Goal: Entertainment & Leisure: Consume media (video, audio)

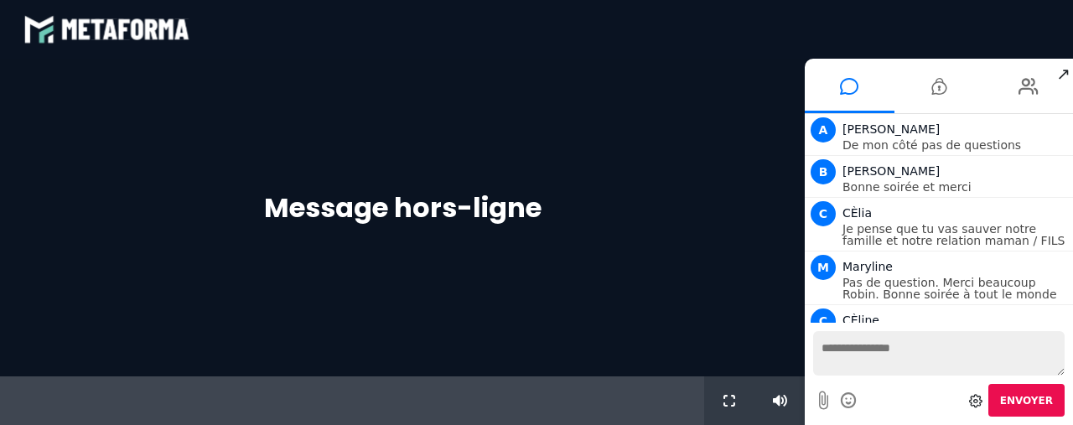
scroll to position [1678, 0]
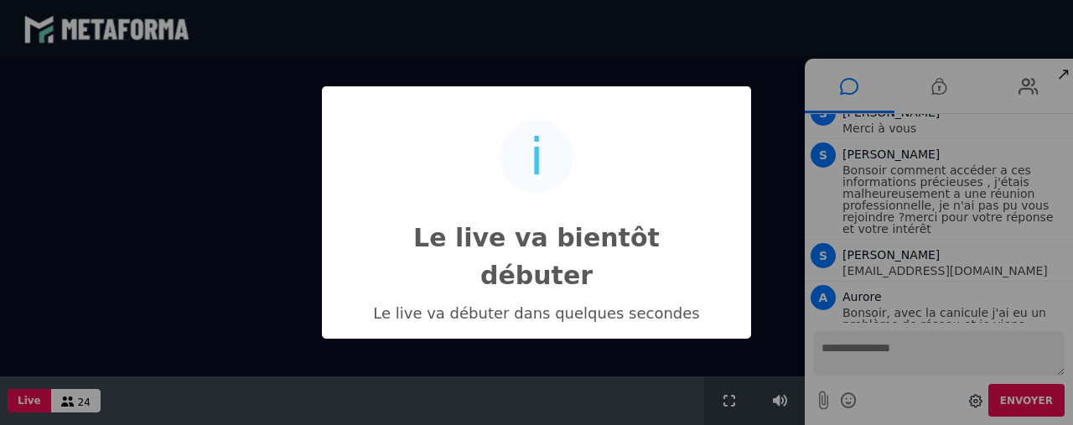
click at [941, 298] on div "i Le live va bientôt débuter × Le live va débuter dans quelques secondes OK No …" at bounding box center [536, 212] width 1073 height 425
click at [783, 137] on div "i Le live va bientôt débuter × Le live va débuter dans quelques secondes OK No …" at bounding box center [536, 212] width 1073 height 425
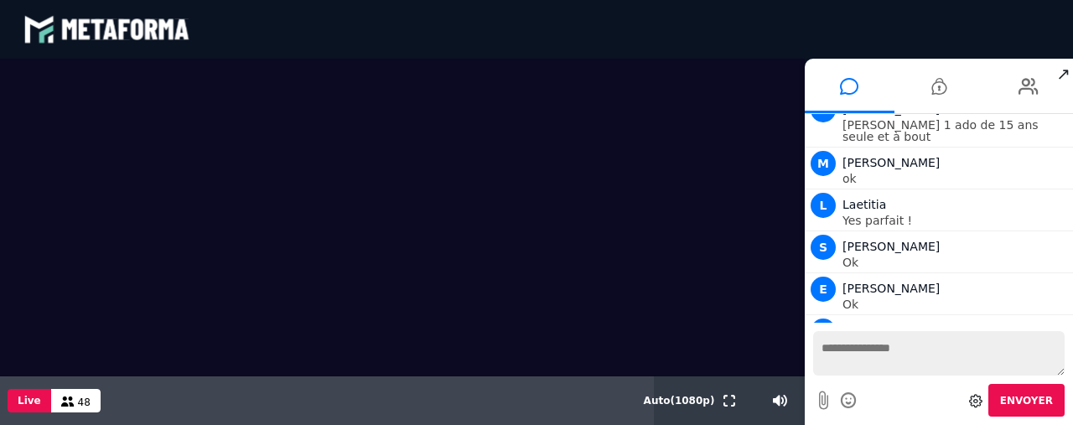
scroll to position [3652, 0]
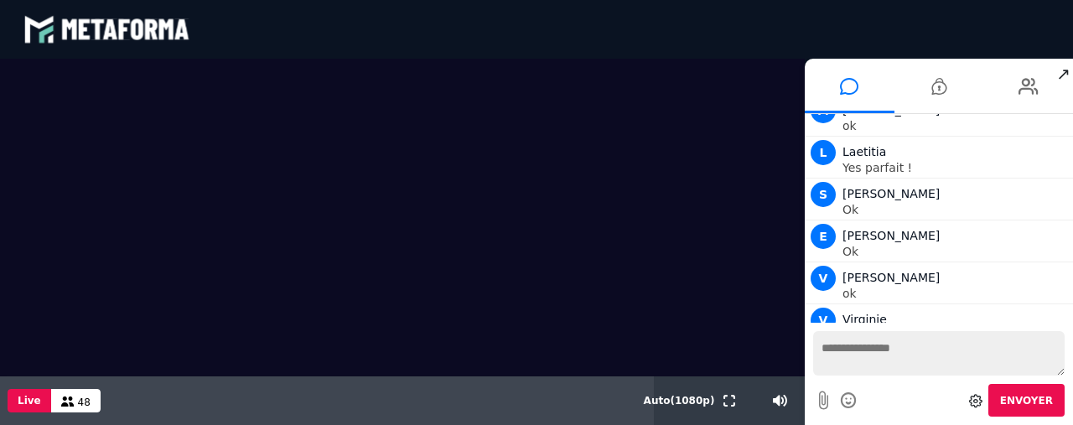
click at [984, 19] on div "blastream met_channel-baf731d39c3f3c2e63b6d22e1a4d907f fr en fr" at bounding box center [536, 29] width 1026 height 50
click at [1060, 70] on span "↗" at bounding box center [1063, 74] width 19 height 30
click at [749, 90] on video at bounding box center [402, 218] width 805 height 318
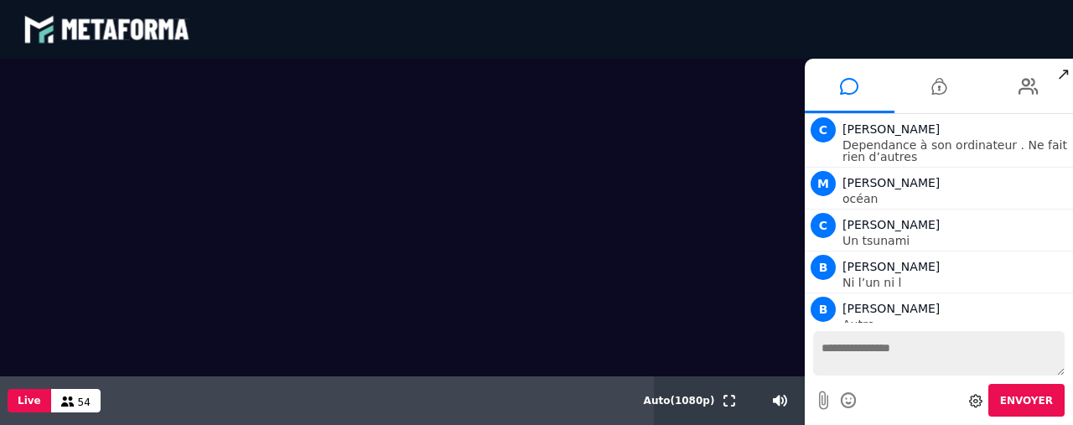
scroll to position [4895, 0]
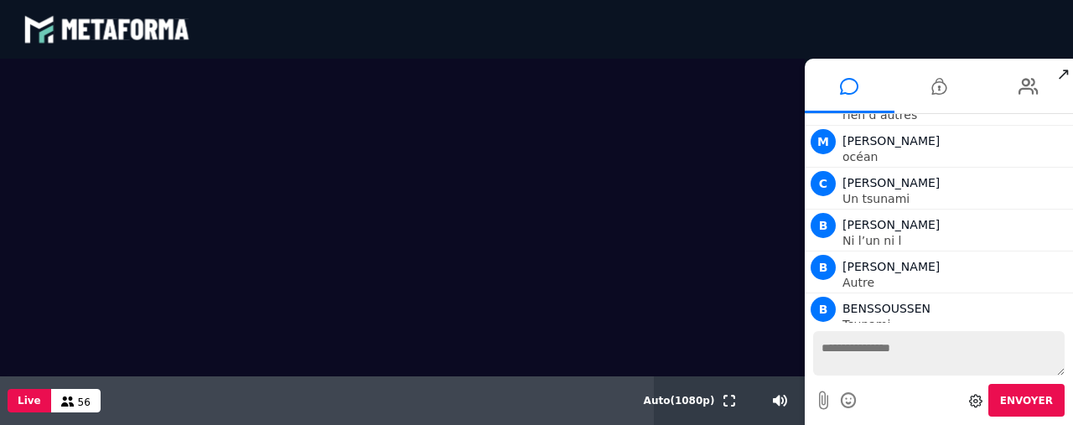
drag, startPoint x: 531, startPoint y: 21, endPoint x: 501, endPoint y: 70, distance: 57.2
click at [501, 70] on video at bounding box center [402, 218] width 805 height 318
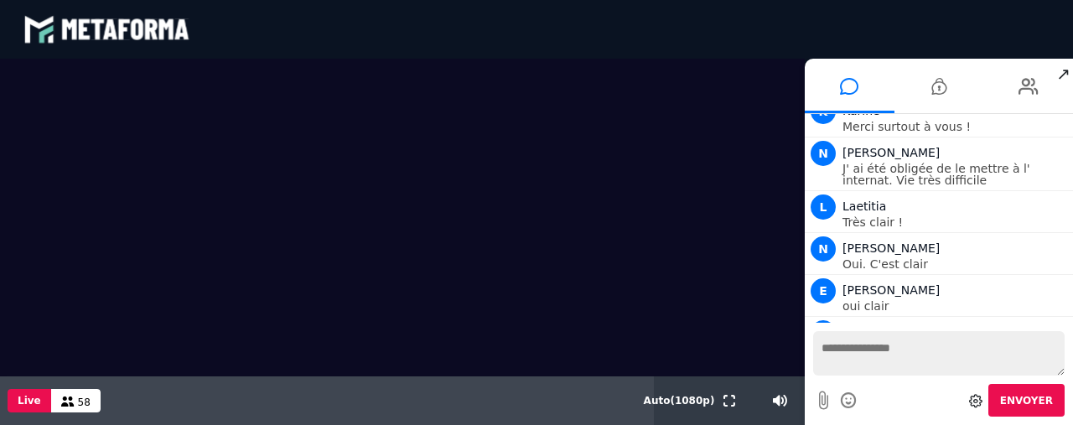
scroll to position [8111, 0]
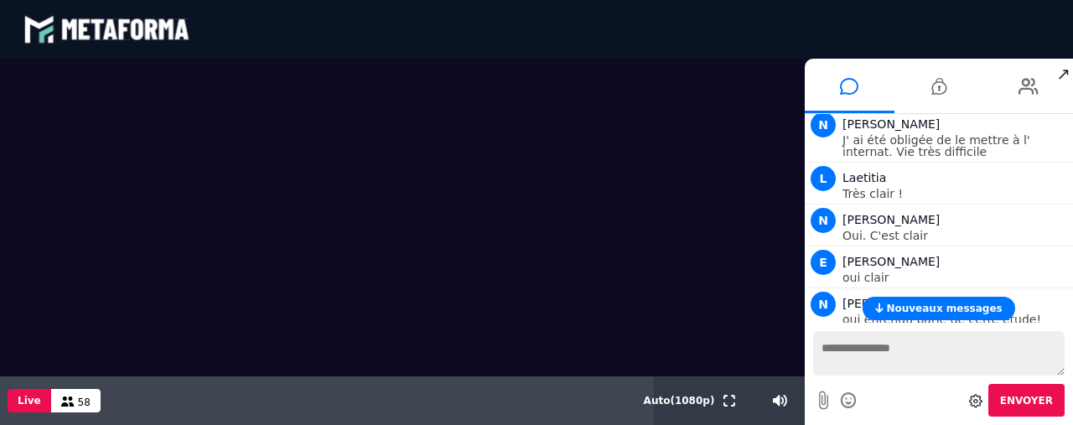
click at [1070, 311] on div "Nouveaux messages" at bounding box center [939, 308] width 268 height 23
click at [1072, 355] on div "Envoyer" at bounding box center [939, 374] width 268 height 102
click at [727, 52] on div "blastream met_channel-baf731d39c3f3c2e63b6d22e1a4d907f fr en fr" at bounding box center [536, 29] width 1026 height 50
click at [1072, 311] on div "Nouveaux messages" at bounding box center [939, 308] width 268 height 23
click at [743, 199] on video at bounding box center [402, 218] width 805 height 318
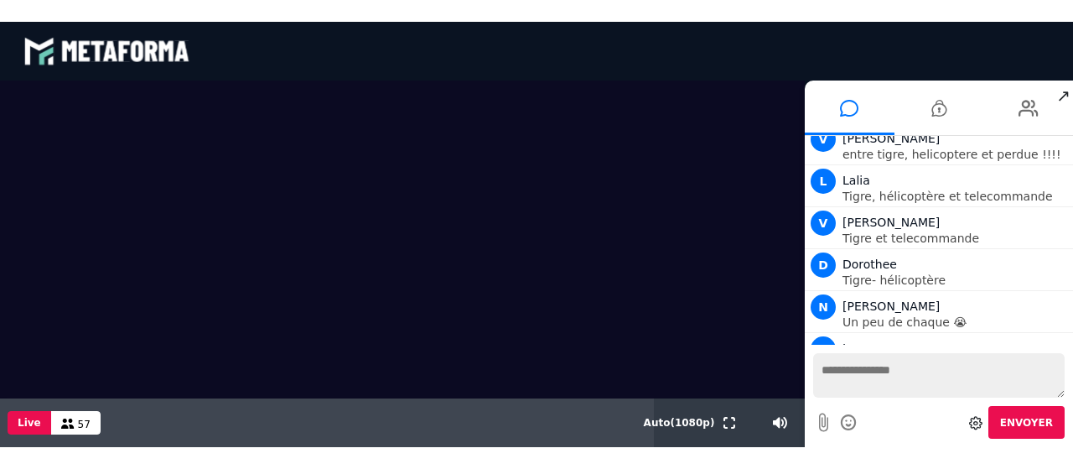
scroll to position [11400, 0]
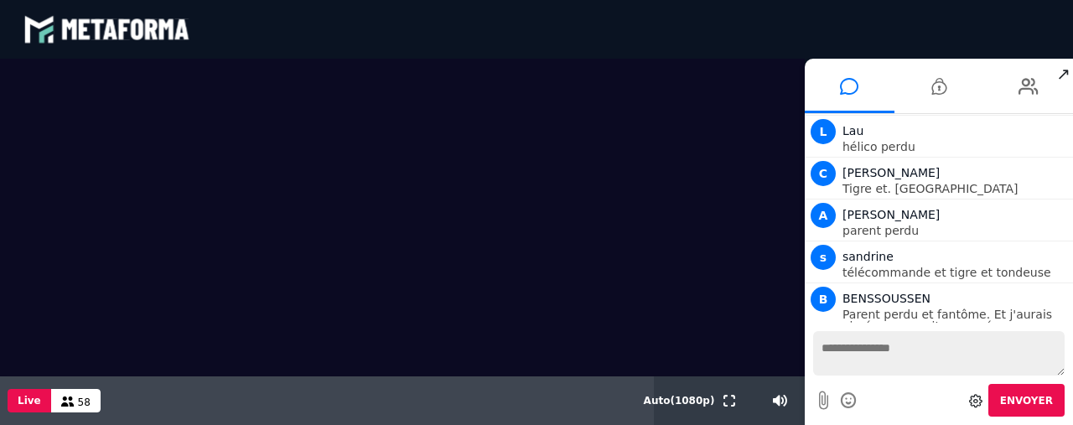
click at [304, 241] on video at bounding box center [402, 218] width 805 height 318
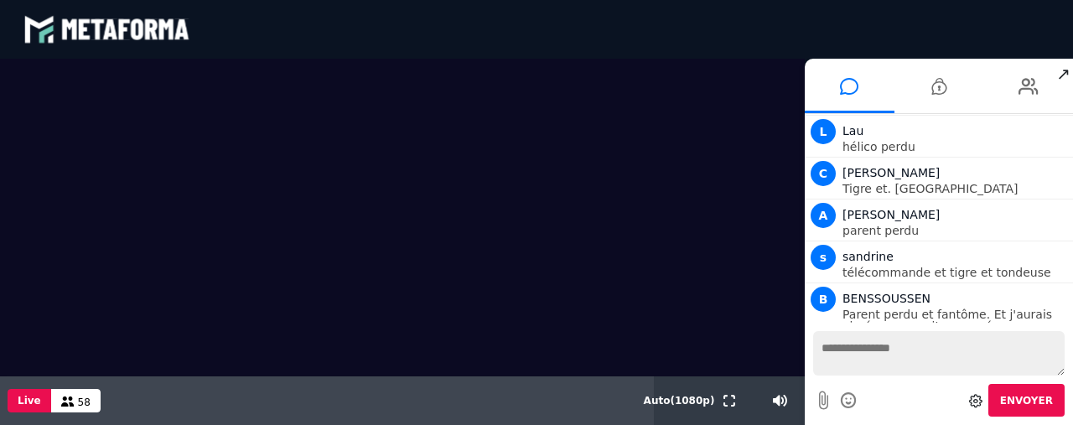
click at [304, 241] on video at bounding box center [402, 218] width 805 height 318
click at [999, 27] on div "blastream met_channel-baf731d39c3f3c2e63b6d22e1a4d907f fr en fr" at bounding box center [536, 29] width 1026 height 50
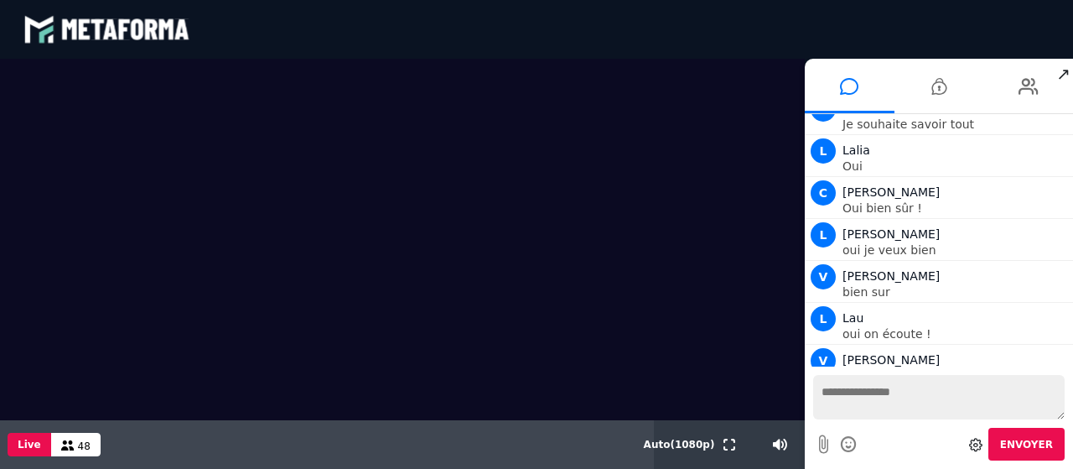
scroll to position [14393, 0]
